Goal: Transaction & Acquisition: Book appointment/travel/reservation

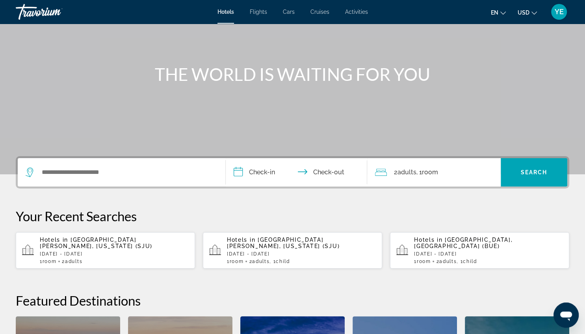
scroll to position [83, 0]
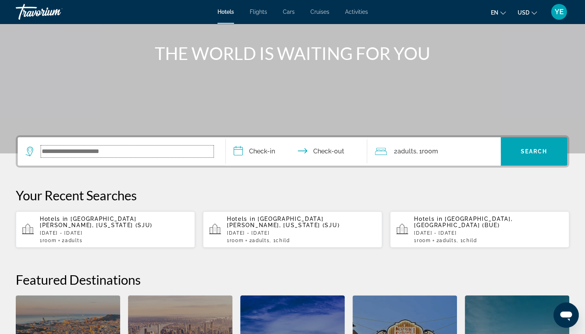
click at [94, 149] on input "Search widget" at bounding box center [127, 151] width 173 height 12
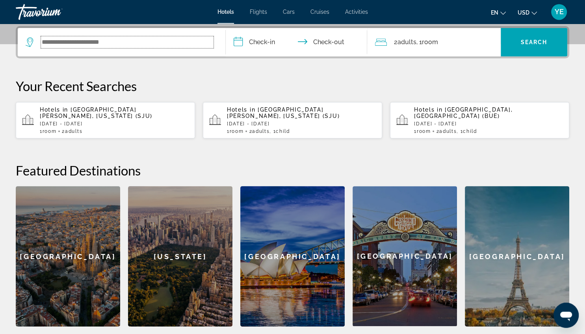
scroll to position [192, 0]
click at [92, 39] on input "Search widget" at bounding box center [127, 42] width 173 height 12
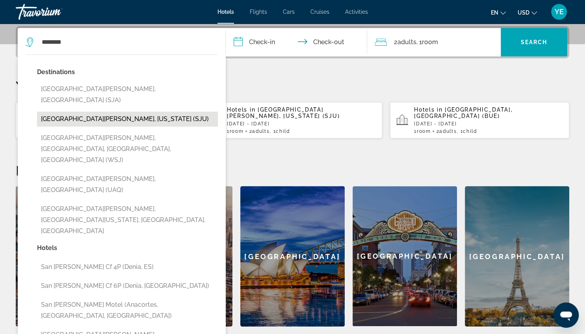
click at [70, 112] on button "[GEOGRAPHIC_DATA][PERSON_NAME], [US_STATE] (SJU)" at bounding box center [127, 119] width 181 height 15
type input "**********"
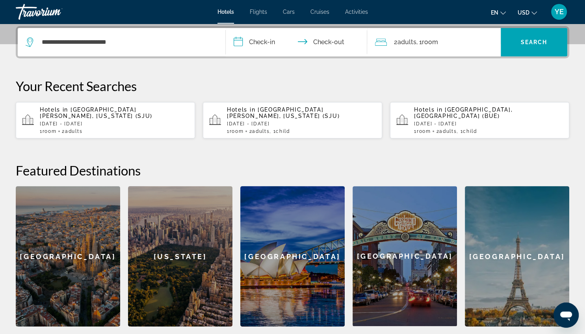
click at [255, 40] on input "**********" at bounding box center [298, 43] width 145 height 31
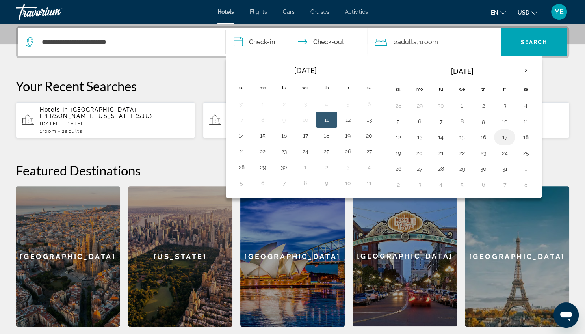
click at [502, 135] on button "17" at bounding box center [505, 137] width 13 height 11
click at [422, 150] on button "20" at bounding box center [420, 152] width 13 height 11
type input "**********"
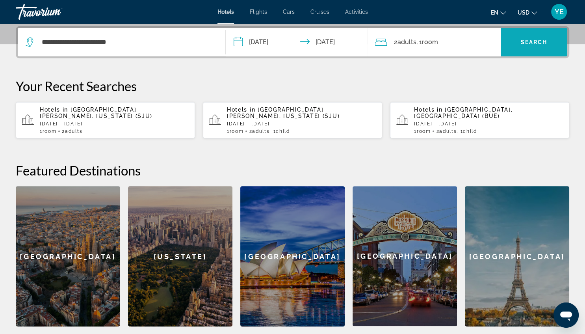
click at [536, 40] on span "Search" at bounding box center [534, 42] width 27 height 6
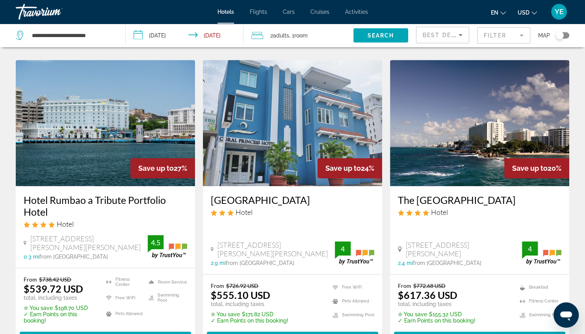
scroll to position [333, 0]
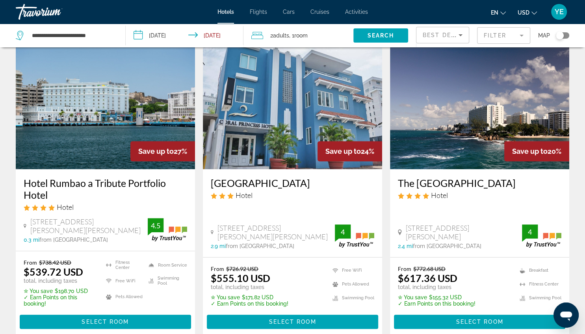
click at [102, 142] on img "Main content" at bounding box center [105, 106] width 179 height 126
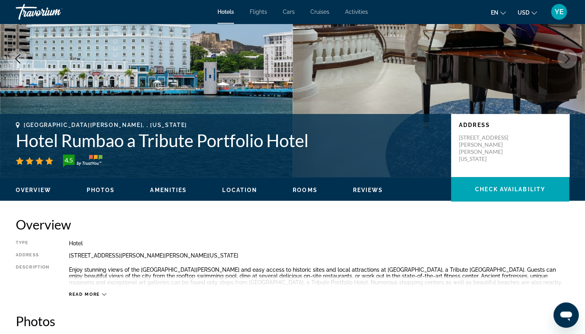
click at [245, 189] on span "Location" at bounding box center [239, 190] width 35 height 6
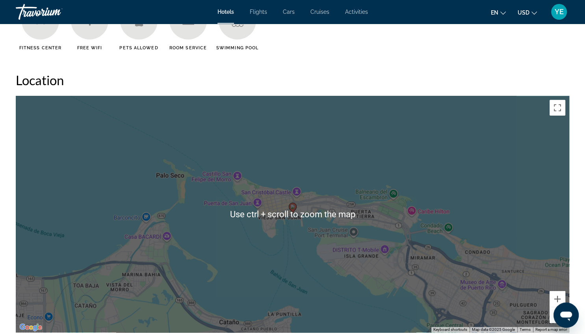
scroll to position [644, 0]
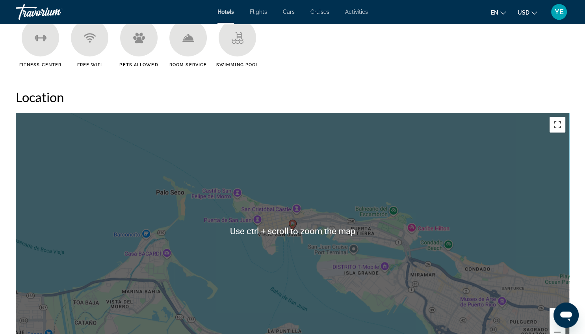
click at [559, 126] on button "Toggle fullscreen view" at bounding box center [558, 125] width 16 height 16
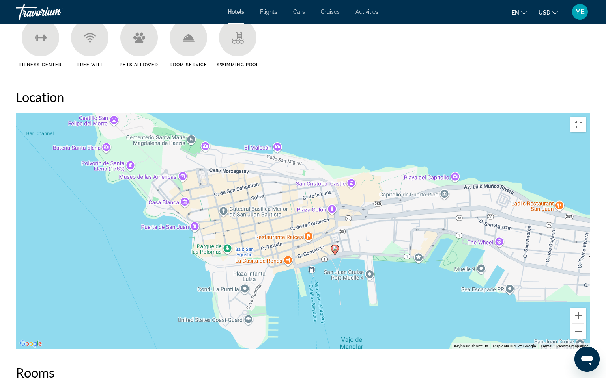
drag, startPoint x: 447, startPoint y: 59, endPoint x: 444, endPoint y: 106, distance: 47.5
click at [444, 113] on div "To activate drag with keyboard, press Alt + Enter. Once in keyboard drag state,…" at bounding box center [303, 231] width 574 height 237
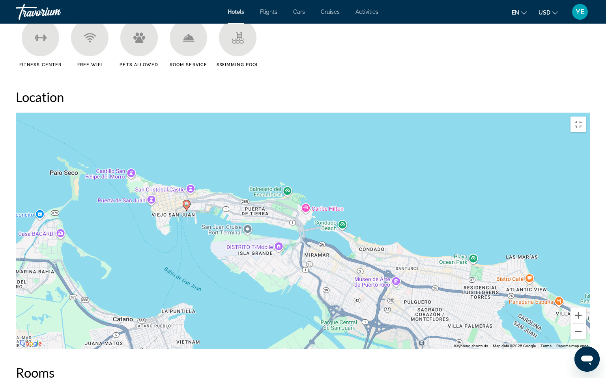
drag, startPoint x: 492, startPoint y: 225, endPoint x: 261, endPoint y: 174, distance: 236.6
click at [261, 174] on div "To activate drag with keyboard, press Alt + Enter. Once in keyboard drag state,…" at bounding box center [303, 231] width 574 height 237
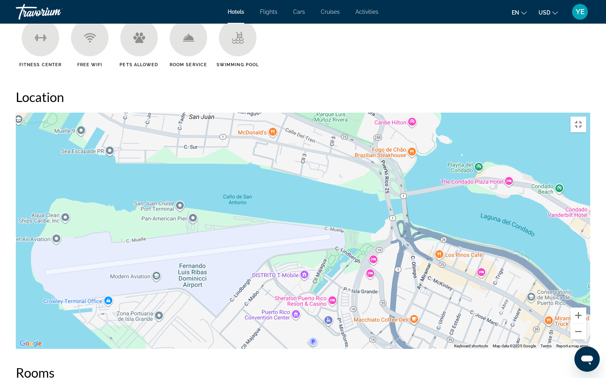
drag, startPoint x: 295, startPoint y: 155, endPoint x: 450, endPoint y: 187, distance: 159.1
click at [453, 187] on div "Main content" at bounding box center [303, 231] width 574 height 237
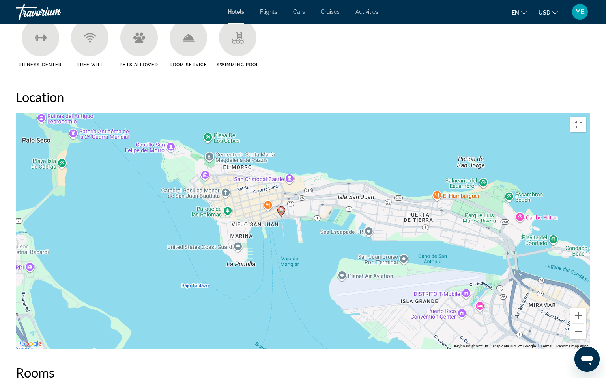
drag, startPoint x: 107, startPoint y: 125, endPoint x: 341, endPoint y: 194, distance: 244.1
click at [341, 194] on div "To activate drag with keyboard, press Alt + Enter. Once in keyboard drag state,…" at bounding box center [303, 231] width 574 height 237
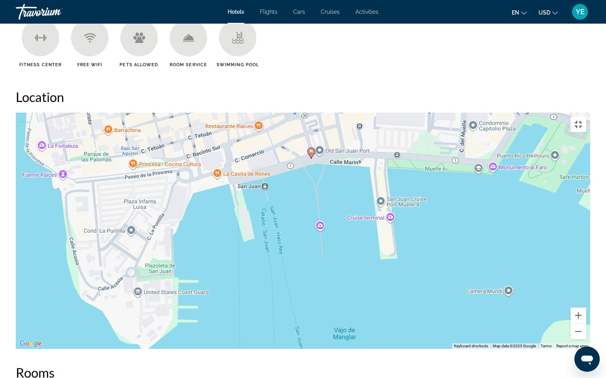
click at [585, 117] on button "Toggle fullscreen view" at bounding box center [578, 125] width 16 height 16
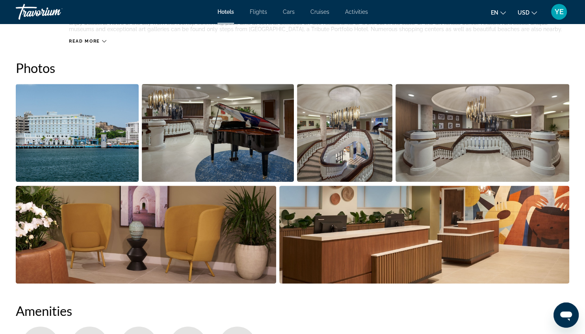
scroll to position [352, 0]
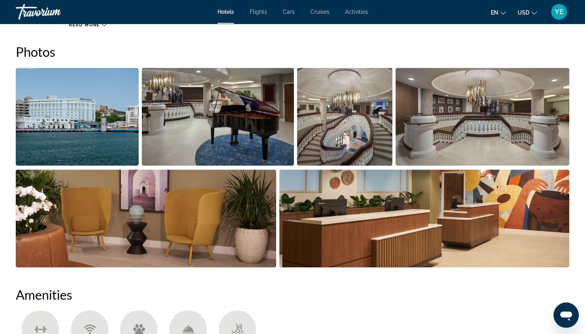
click at [92, 116] on img "Open full-screen image slider" at bounding box center [77, 117] width 123 height 98
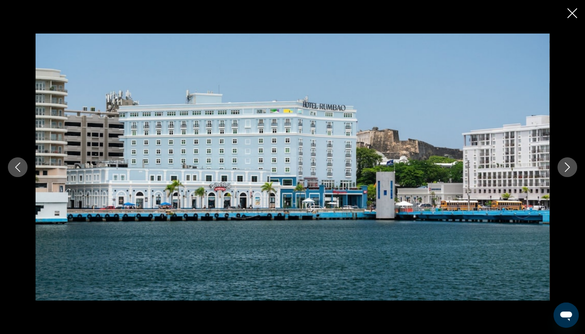
click at [564, 168] on icon "Next image" at bounding box center [567, 166] width 9 height 9
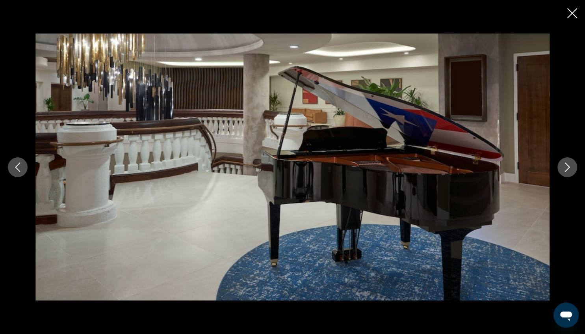
click at [564, 168] on icon "Next image" at bounding box center [567, 166] width 9 height 9
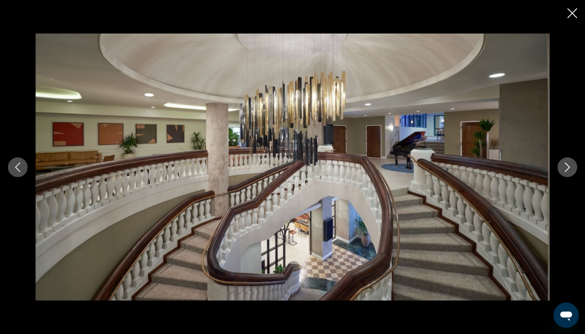
click at [564, 168] on icon "Next image" at bounding box center [567, 166] width 9 height 9
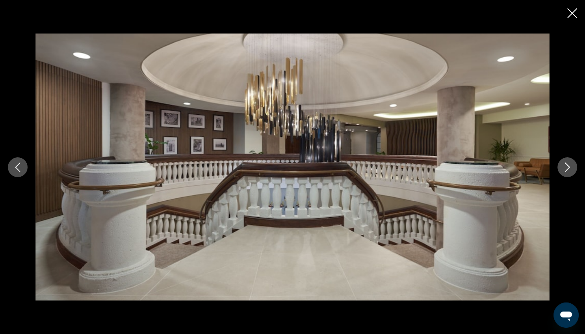
click at [564, 167] on icon "Next image" at bounding box center [567, 166] width 9 height 9
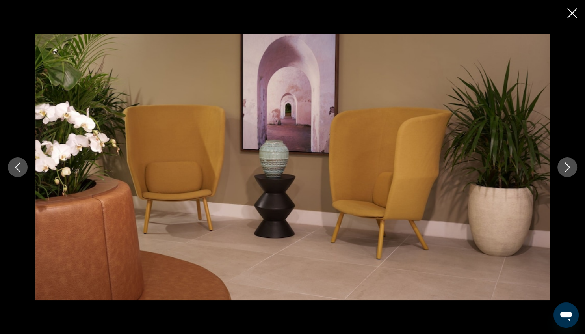
click at [564, 167] on icon "Next image" at bounding box center [567, 166] width 9 height 9
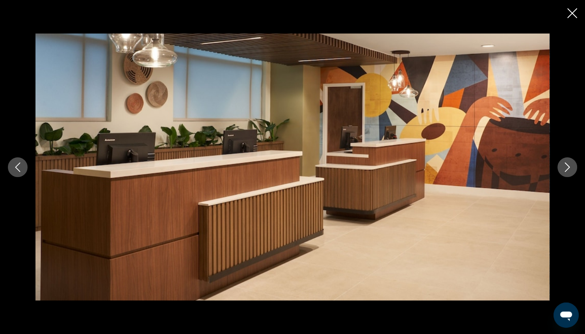
click at [564, 167] on icon "Next image" at bounding box center [567, 166] width 9 height 9
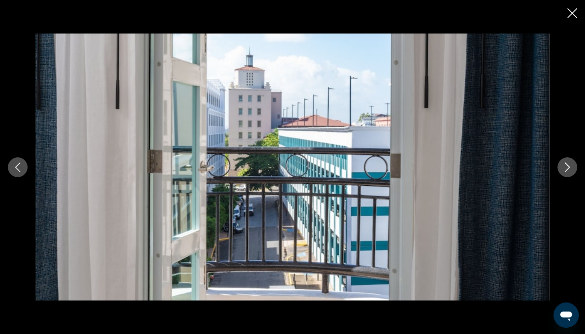
click at [564, 167] on icon "Next image" at bounding box center [567, 166] width 9 height 9
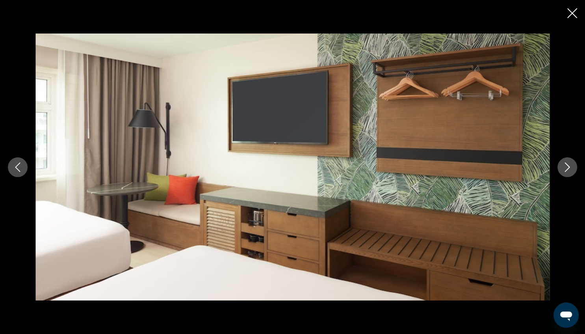
click at [564, 167] on icon "Next image" at bounding box center [567, 166] width 9 height 9
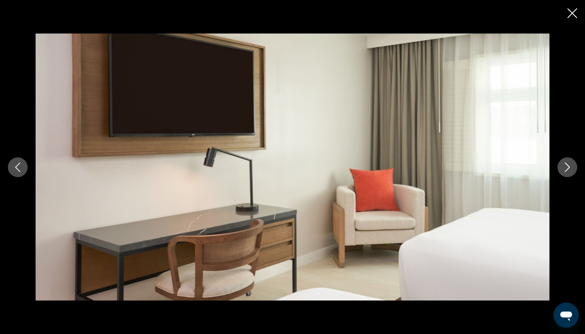
click at [564, 167] on icon "Next image" at bounding box center [567, 166] width 9 height 9
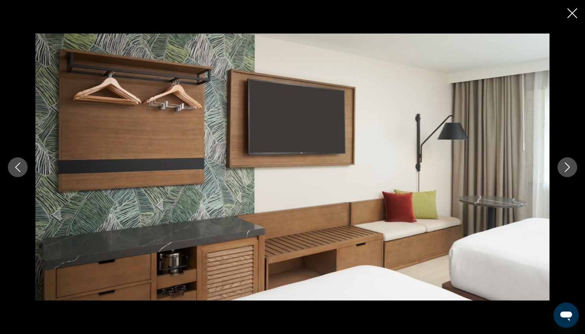
click at [564, 167] on icon "Next image" at bounding box center [567, 166] width 9 height 9
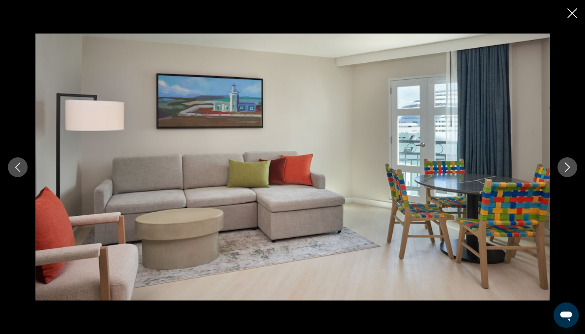
click at [564, 167] on icon "Next image" at bounding box center [567, 166] width 9 height 9
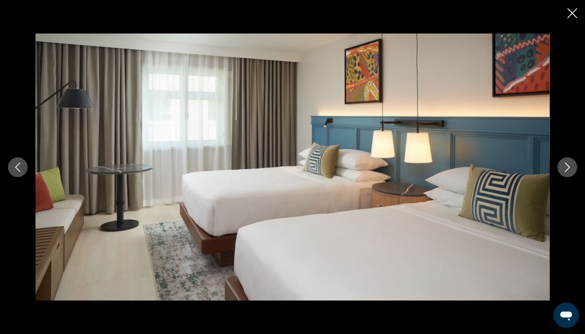
click at [570, 14] on icon "Close slideshow" at bounding box center [573, 13] width 10 height 10
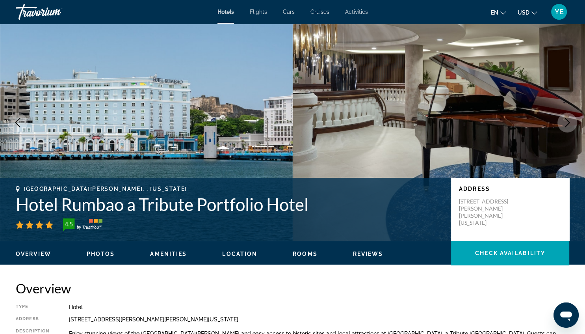
scroll to position [0, 0]
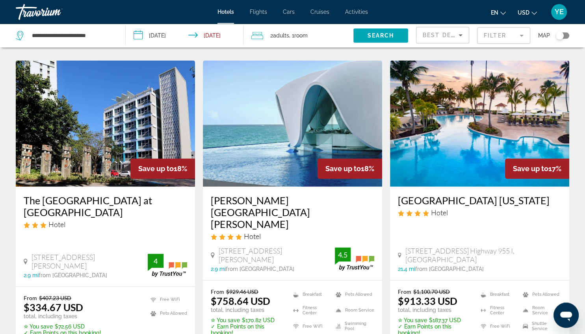
scroll to position [916, 0]
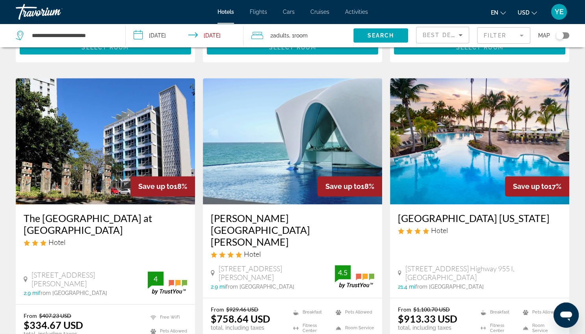
click at [274, 145] on img "Main content" at bounding box center [292, 141] width 179 height 126
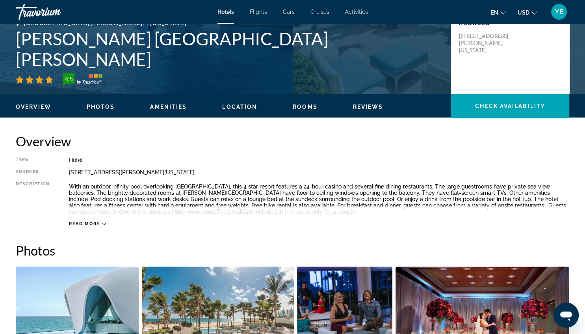
click at [250, 103] on button "Location" at bounding box center [239, 106] width 35 height 7
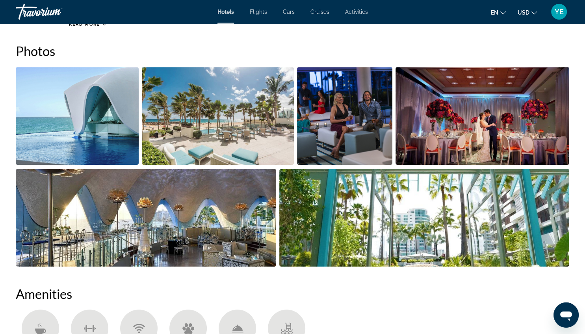
scroll to position [365, 0]
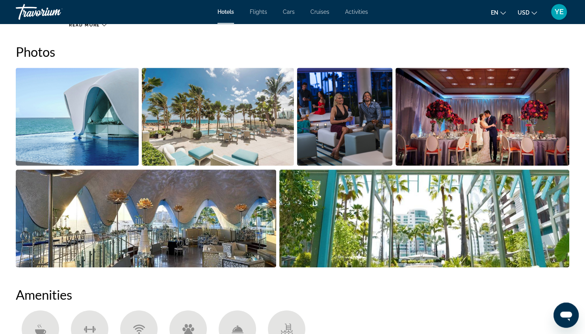
click at [97, 119] on img "Open full-screen image slider" at bounding box center [77, 117] width 123 height 98
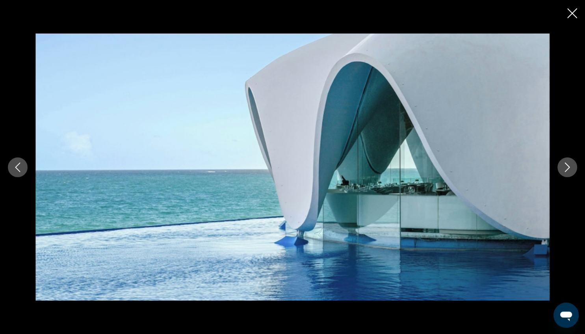
click at [565, 169] on icon "Next image" at bounding box center [567, 166] width 9 height 9
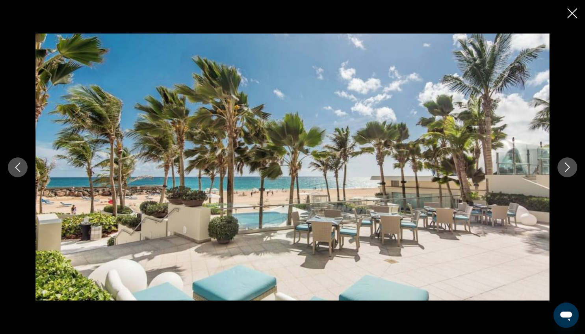
click at [565, 169] on icon "Next image" at bounding box center [567, 166] width 9 height 9
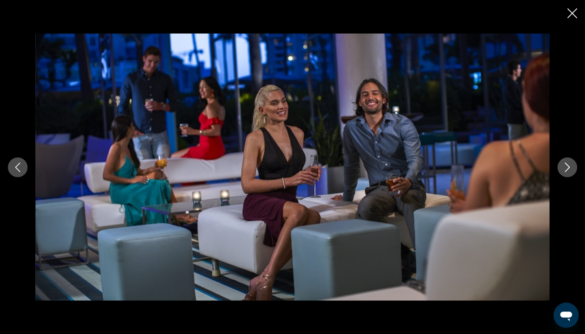
click at [565, 169] on icon "Next image" at bounding box center [567, 166] width 9 height 9
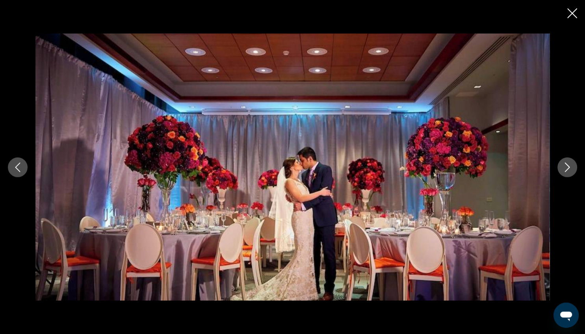
click at [565, 169] on icon "Next image" at bounding box center [567, 166] width 9 height 9
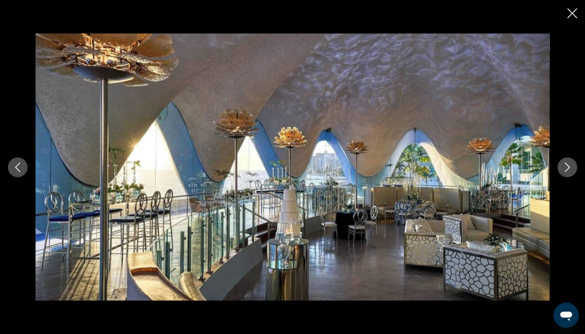
click at [565, 169] on icon "Next image" at bounding box center [567, 166] width 9 height 9
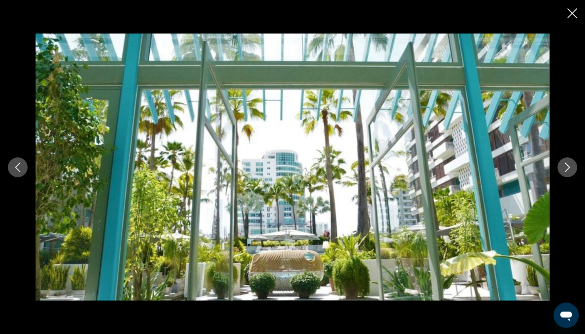
click at [23, 172] on button "Previous image" at bounding box center [18, 167] width 20 height 20
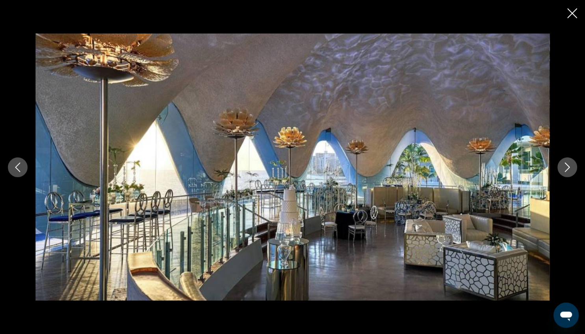
click at [570, 164] on icon "Next image" at bounding box center [567, 166] width 9 height 9
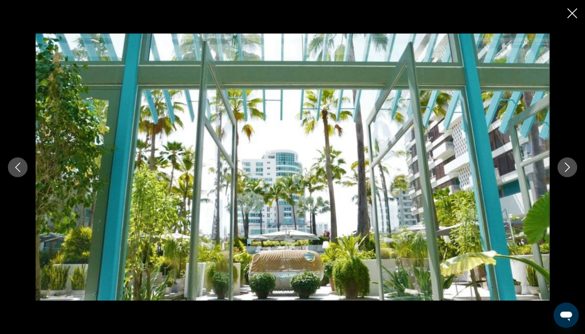
click at [570, 164] on icon "Next image" at bounding box center [567, 166] width 9 height 9
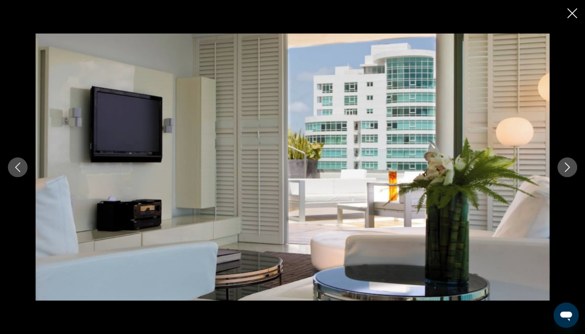
click at [570, 164] on icon "Next image" at bounding box center [567, 166] width 9 height 9
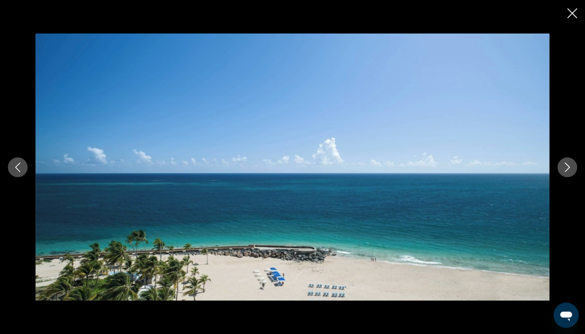
click at [570, 164] on icon "Next image" at bounding box center [567, 166] width 9 height 9
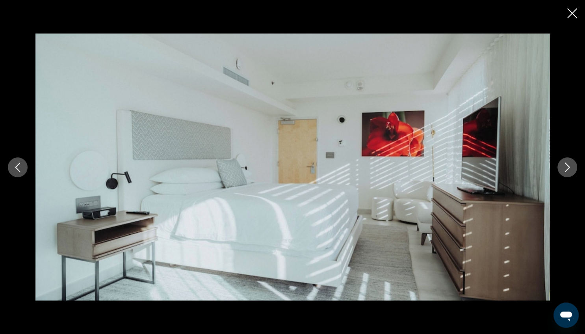
click at [570, 164] on icon "Next image" at bounding box center [567, 166] width 9 height 9
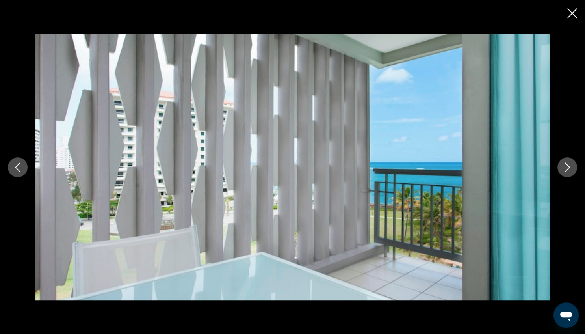
click at [570, 164] on icon "Next image" at bounding box center [567, 166] width 9 height 9
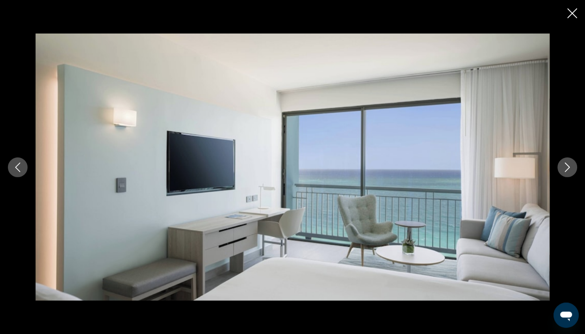
click at [570, 164] on icon "Next image" at bounding box center [567, 166] width 9 height 9
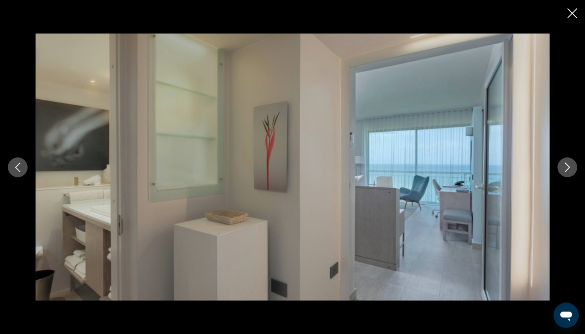
click at [570, 164] on icon "Next image" at bounding box center [567, 166] width 9 height 9
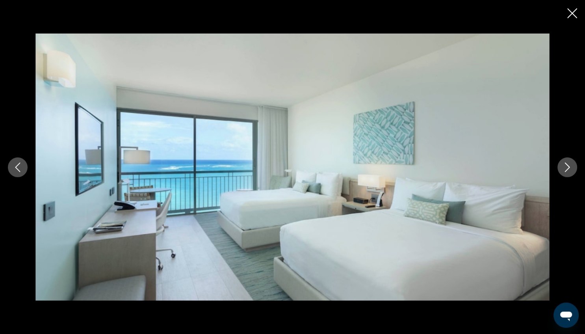
click at [570, 164] on icon "Next image" at bounding box center [567, 166] width 9 height 9
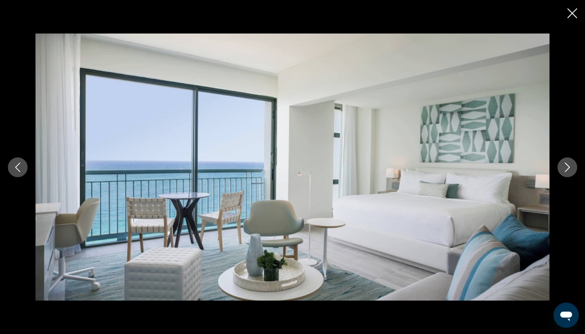
click at [570, 164] on icon "Next image" at bounding box center [567, 166] width 9 height 9
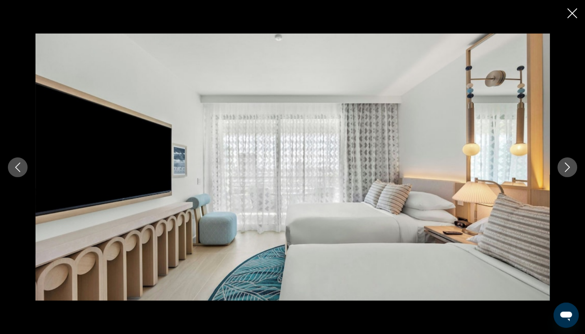
click at [570, 164] on icon "Next image" at bounding box center [567, 166] width 9 height 9
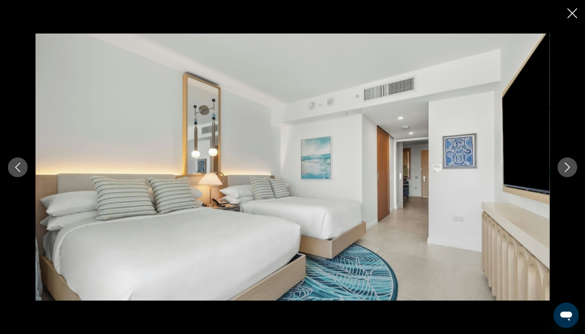
click at [574, 16] on icon "Close slideshow" at bounding box center [573, 13] width 10 height 10
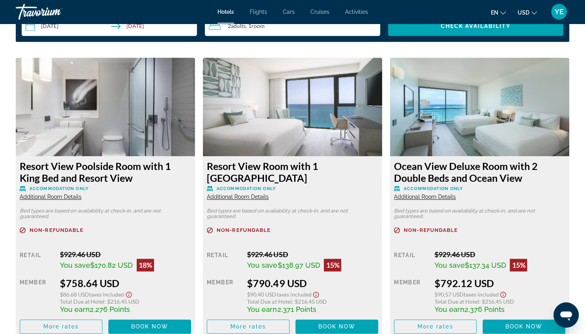
scroll to position [1073, 0]
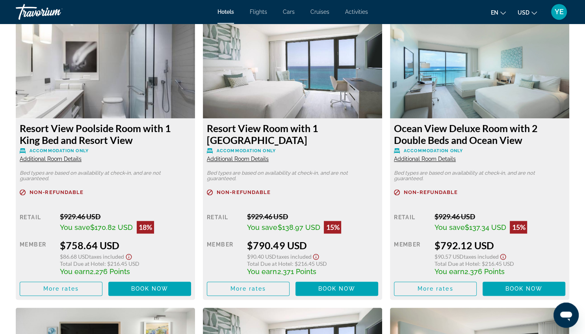
drag, startPoint x: 64, startPoint y: 240, endPoint x: 123, endPoint y: 245, distance: 58.9
click at [119, 245] on div "$758.64 USD" at bounding box center [125, 245] width 131 height 12
click at [158, 241] on div "$758.64 USD" at bounding box center [125, 245] width 131 height 12
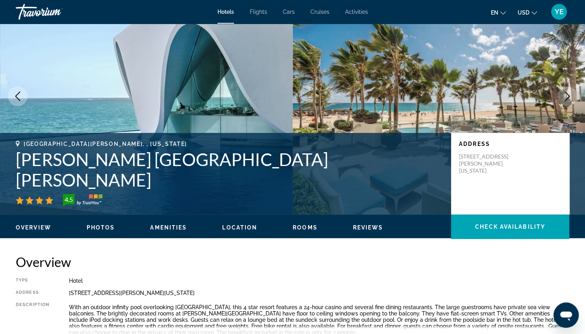
scroll to position [32, 0]
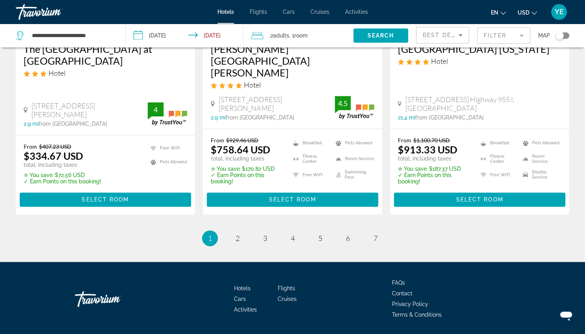
scroll to position [1088, 0]
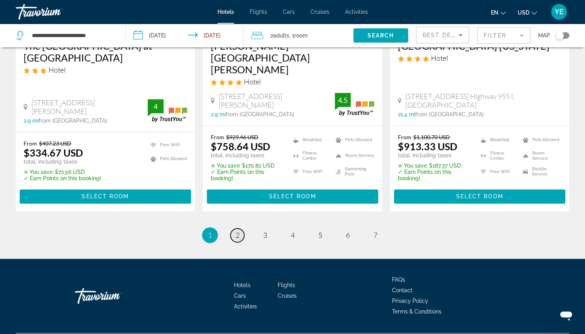
click at [237, 231] on span "2" at bounding box center [238, 235] width 4 height 9
